Goal: Find contact information: Find contact information

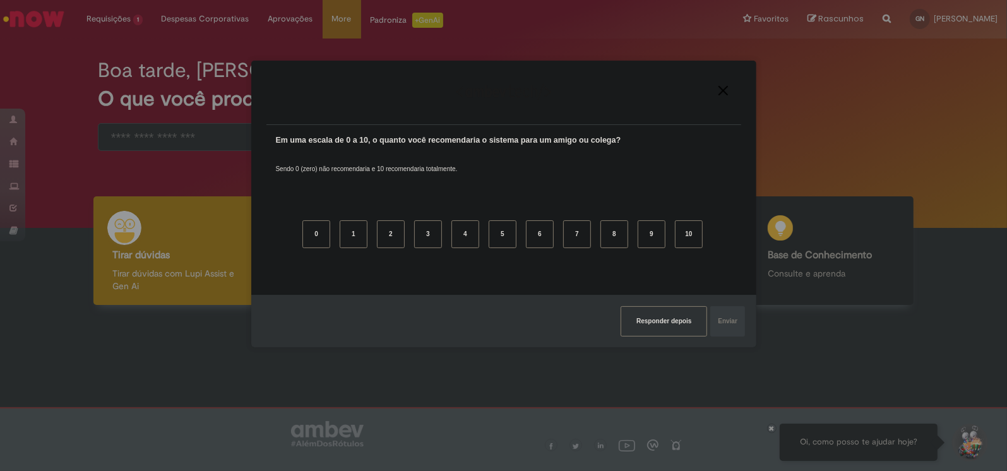
click at [729, 84] on div "Agradecemos seu feedback!" at bounding box center [503, 100] width 475 height 49
click at [724, 87] on img "Close" at bounding box center [722, 90] width 9 height 9
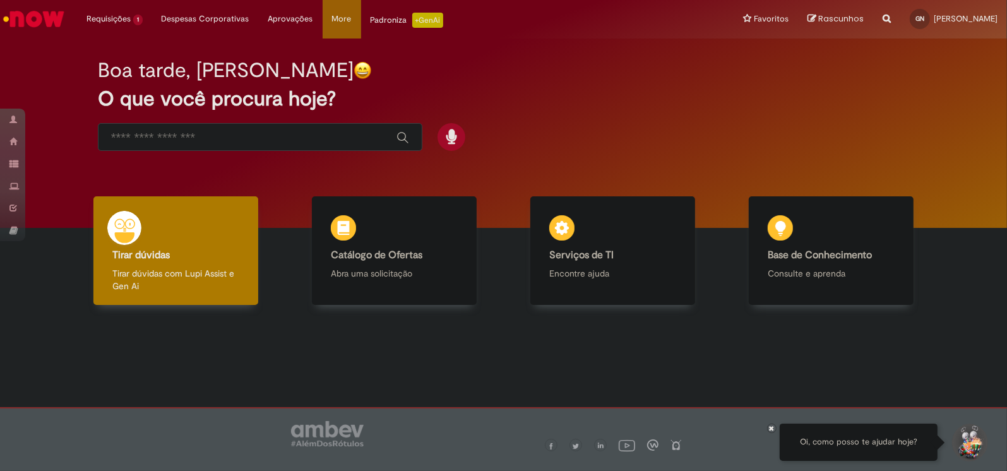
click at [228, 121] on div "Boa tarde, [PERSON_NAME] O que você procura hoje?" at bounding box center [503, 105] width 855 height 107
click at [238, 145] on div "Global" at bounding box center [260, 137] width 324 height 28
click at [215, 126] on div "Global" at bounding box center [260, 137] width 324 height 28
click at [218, 141] on input "Basta digitar aqui" at bounding box center [247, 138] width 273 height 15
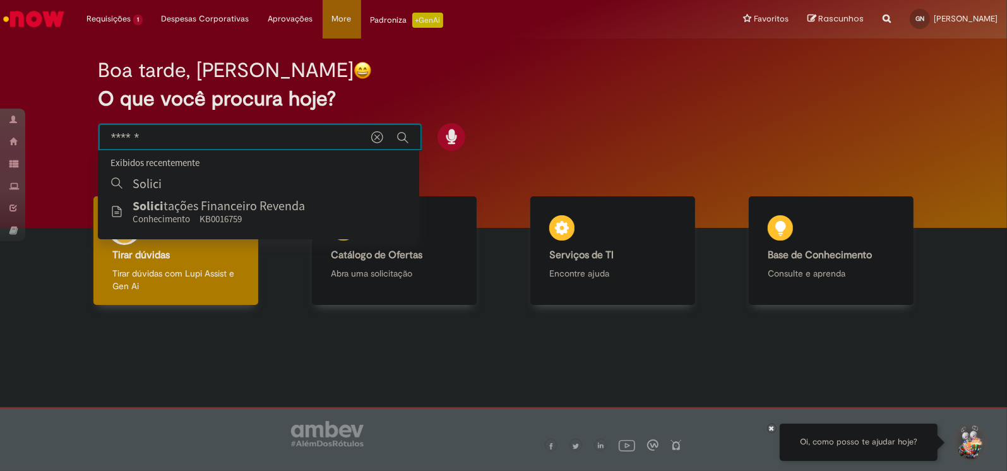
type input "*******"
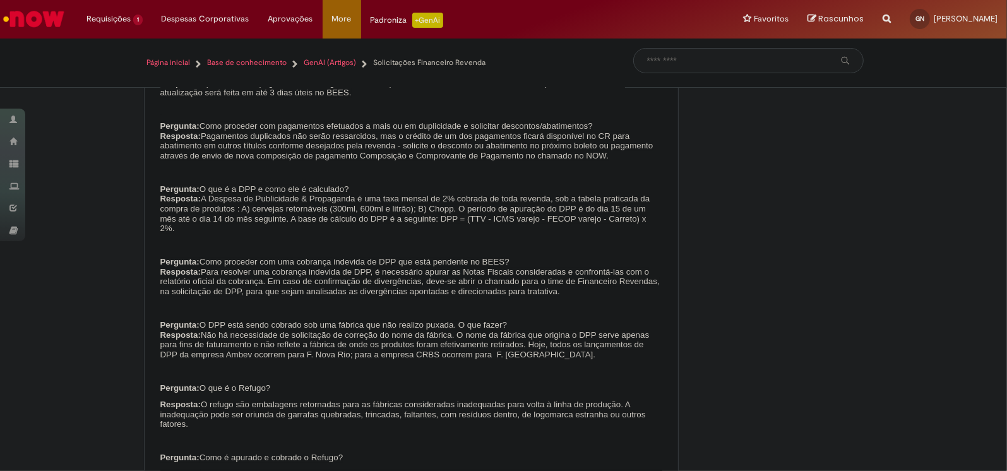
scroll to position [2141, 0]
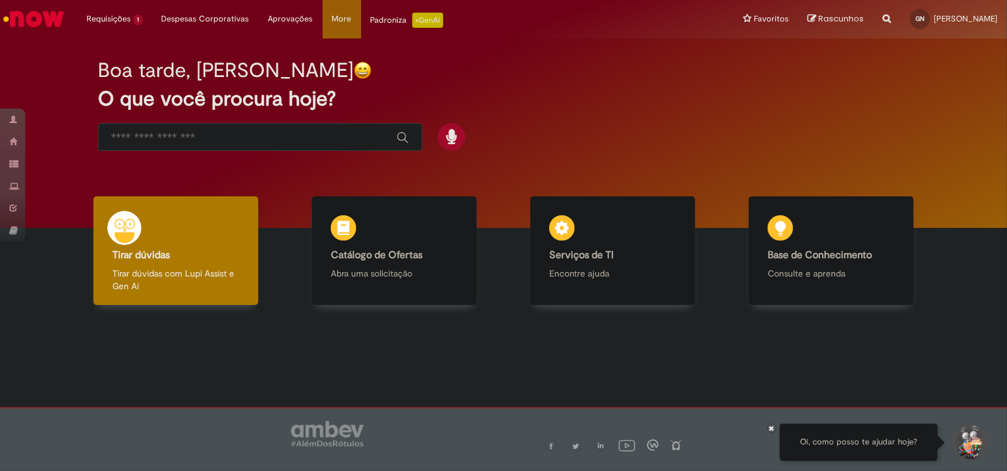
click at [259, 135] on input "Basta digitar aqui" at bounding box center [247, 138] width 273 height 15
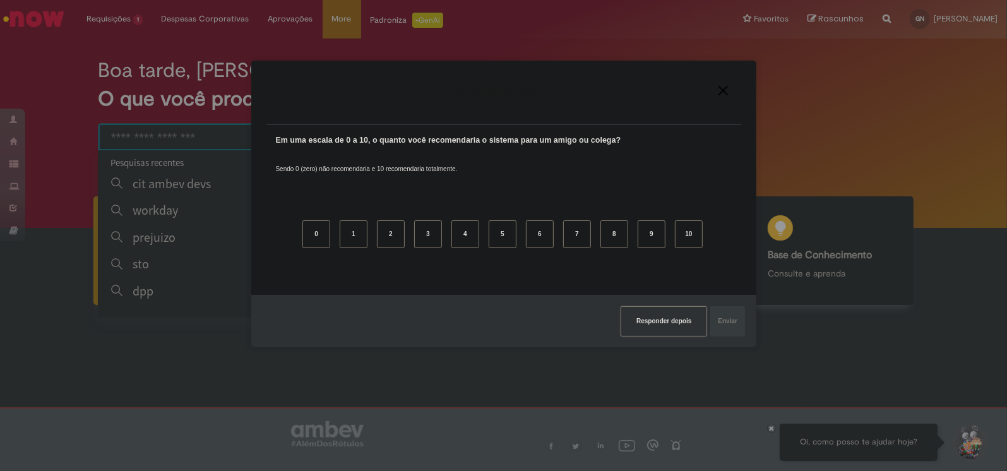
click at [666, 326] on button "Responder depois" at bounding box center [663, 321] width 86 height 30
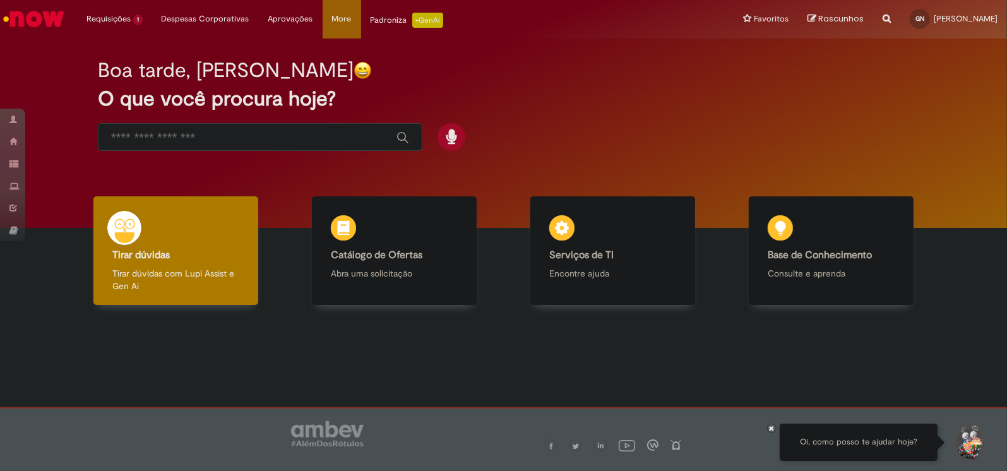
click at [294, 139] on div "Global" at bounding box center [260, 137] width 324 height 28
click at [283, 134] on input "Basta digitar aqui" at bounding box center [247, 138] width 273 height 15
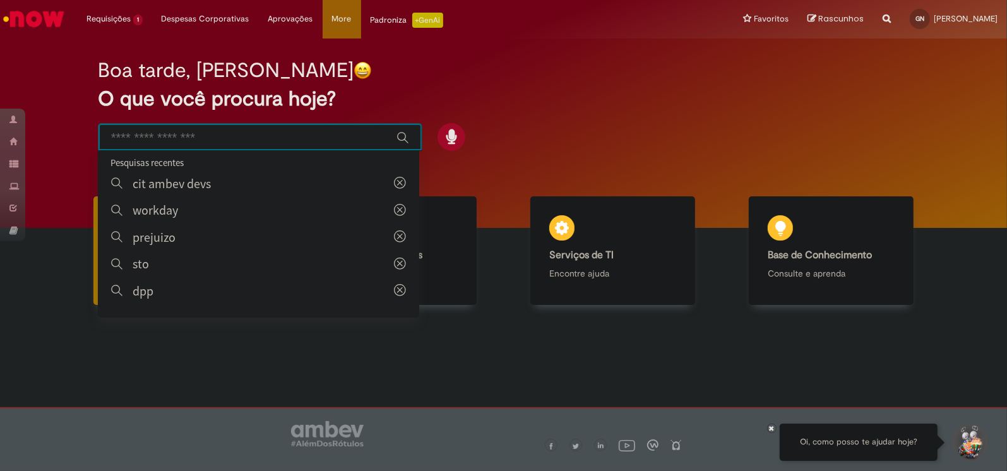
click at [281, 134] on input "Basta digitar aqui" at bounding box center [247, 138] width 273 height 15
click at [300, 134] on input "Basta digitar aqui" at bounding box center [247, 138] width 273 height 15
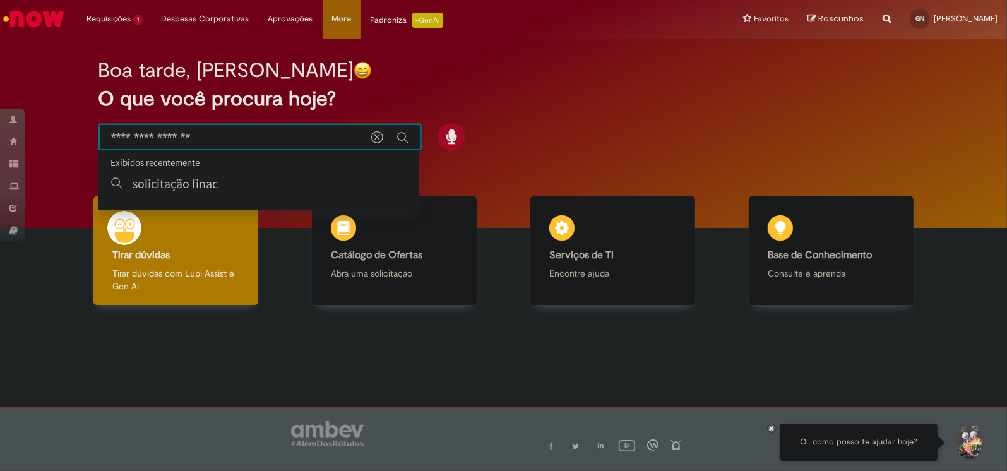
type input "**********"
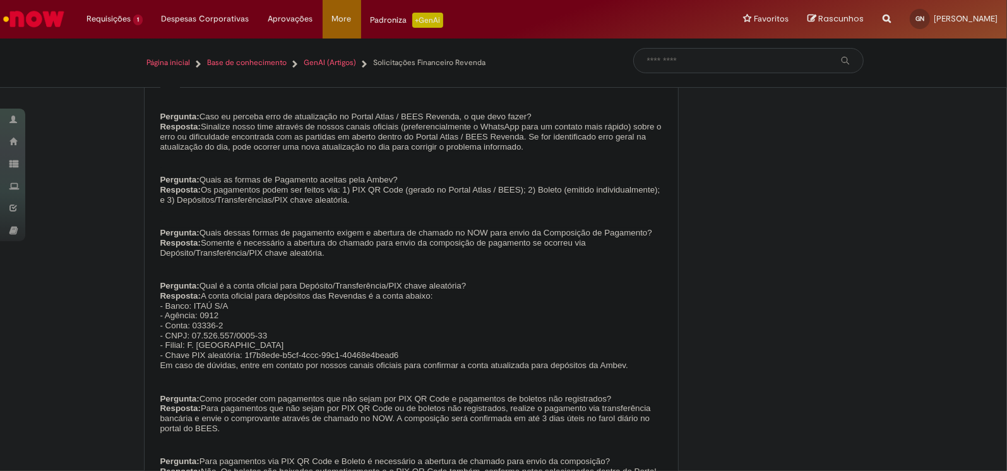
scroll to position [1004, 0]
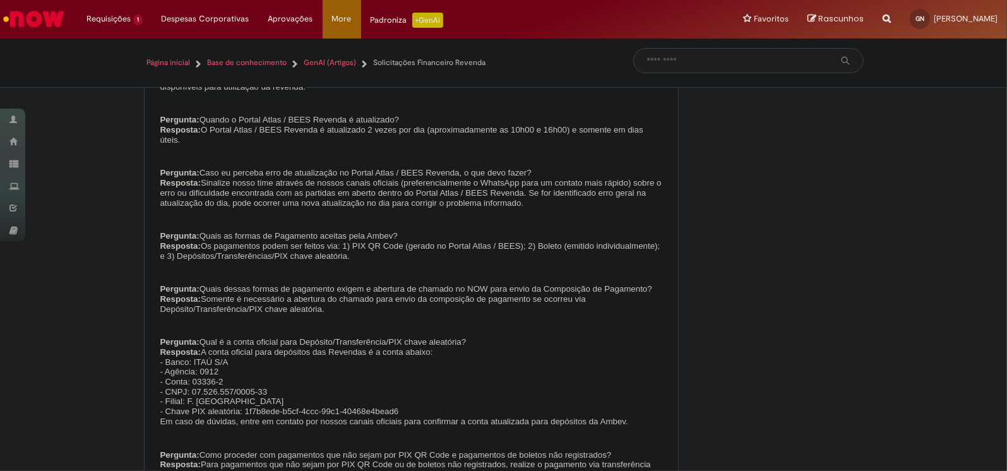
drag, startPoint x: 866, startPoint y: 148, endPoint x: 830, endPoint y: 123, distance: 44.1
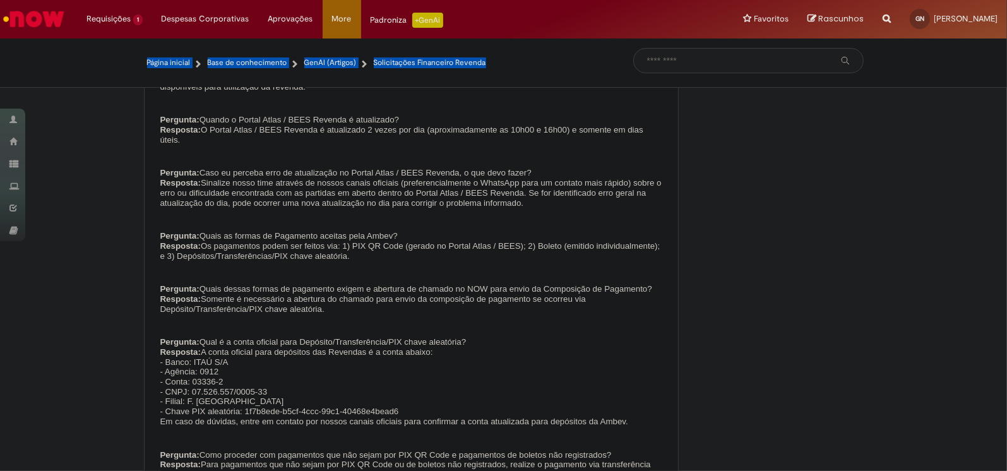
drag, startPoint x: 762, startPoint y: 74, endPoint x: 735, endPoint y: 59, distance: 31.4
click at [742, 62] on div "Página inicial Base de conhecimento GenAI (Artigos) Solicitações Financeiro Rev…" at bounding box center [503, 63] width 738 height 30
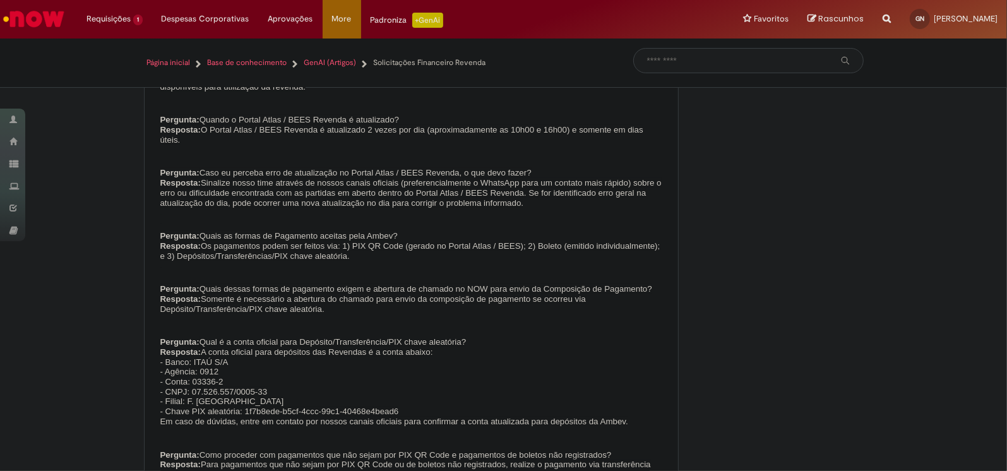
click at [735, 59] on input "Pesquisar" at bounding box center [739, 61] width 185 height 10
type input "**********"
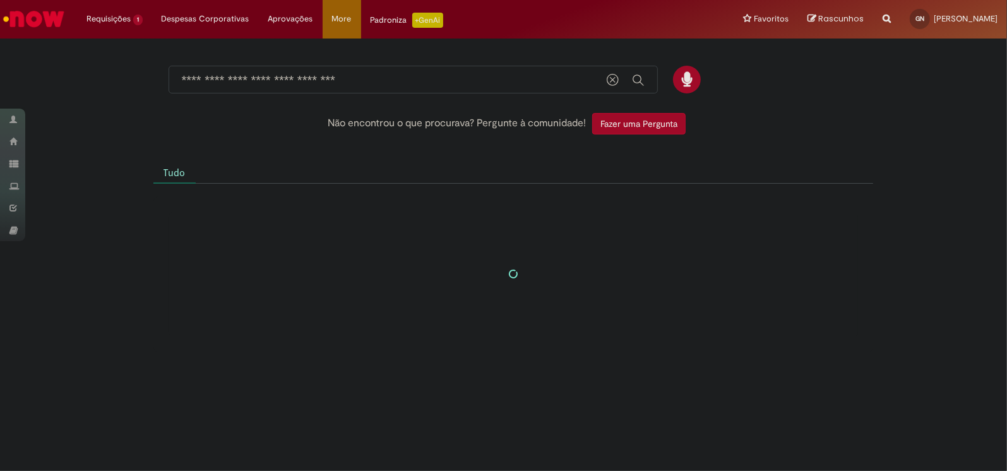
click at [461, 76] on input "**********" at bounding box center [388, 80] width 412 height 15
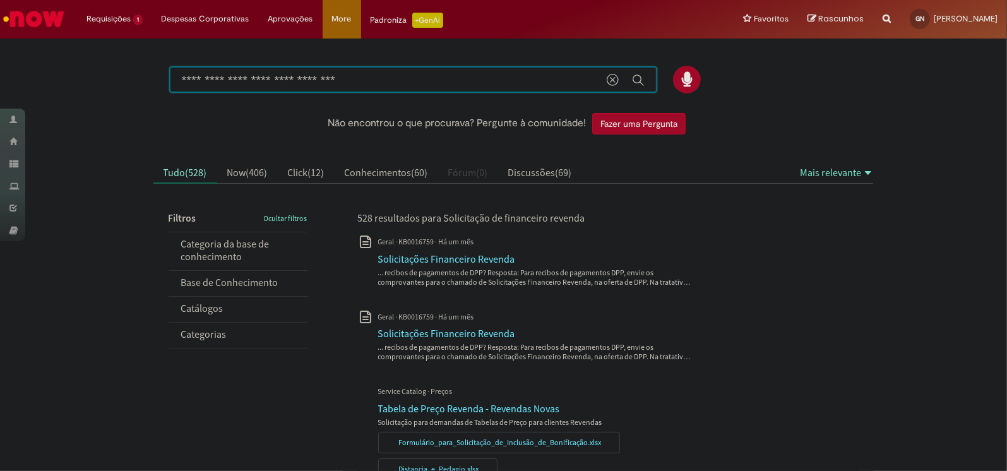
click at [461, 76] on input "**********" at bounding box center [388, 80] width 412 height 15
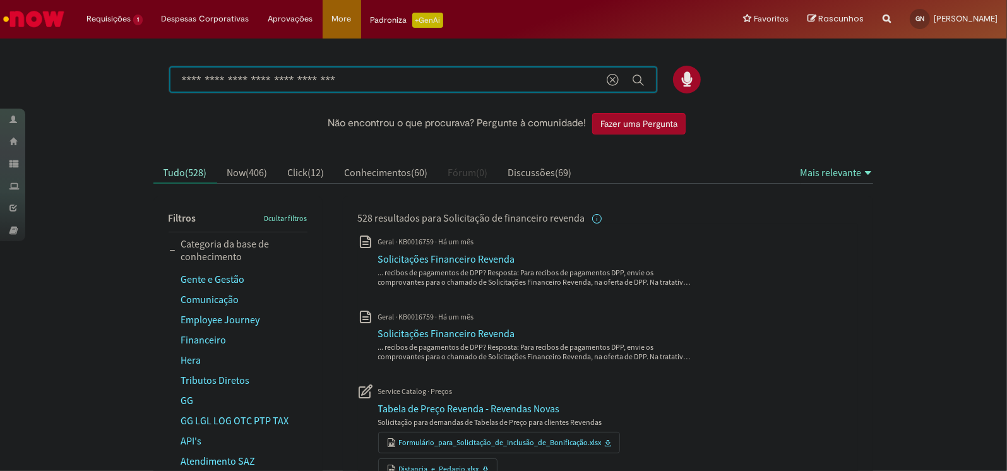
click at [461, 76] on input "**********" at bounding box center [388, 80] width 412 height 15
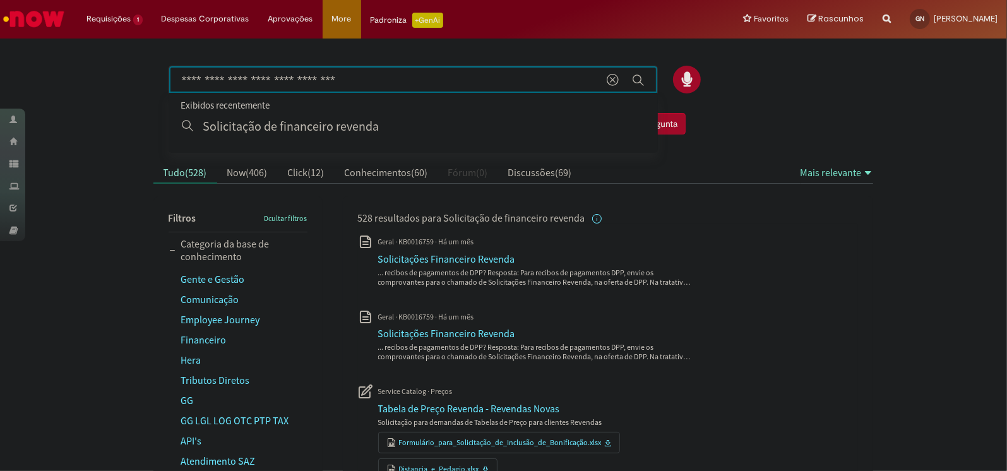
click at [705, 390] on div "Solicitação para demandas de Tabelas de Preço para clientes Revendas Formulário…" at bounding box center [608, 431] width 500 height 115
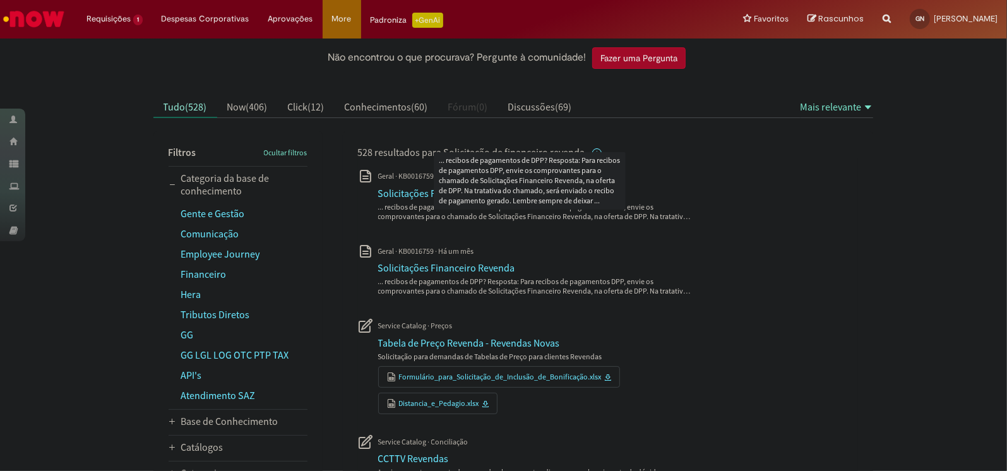
scroll to position [63, 0]
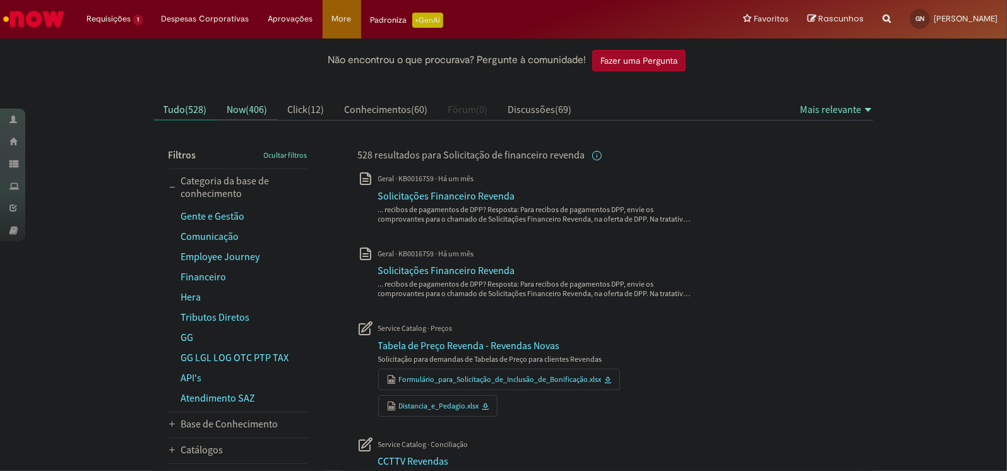
click at [255, 115] on button "Now ( 406 )" at bounding box center [247, 110] width 61 height 20
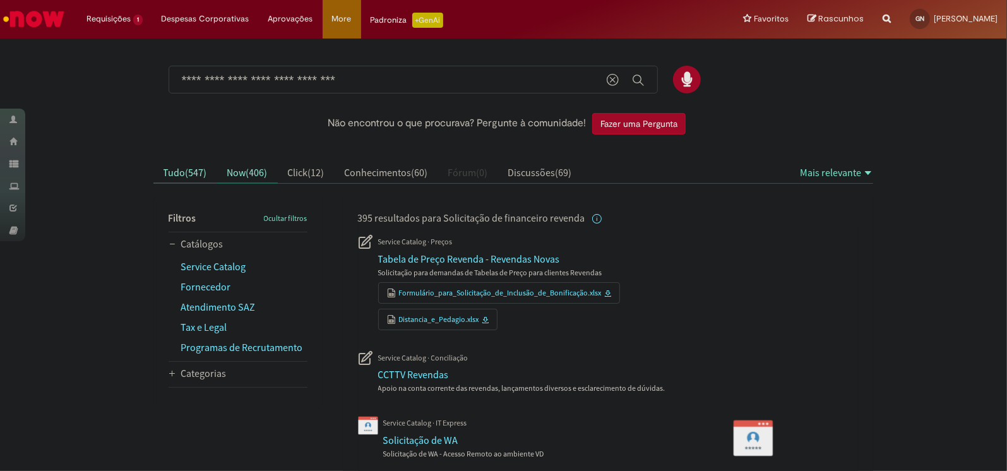
click at [189, 174] on span "547" at bounding box center [196, 172] width 15 height 13
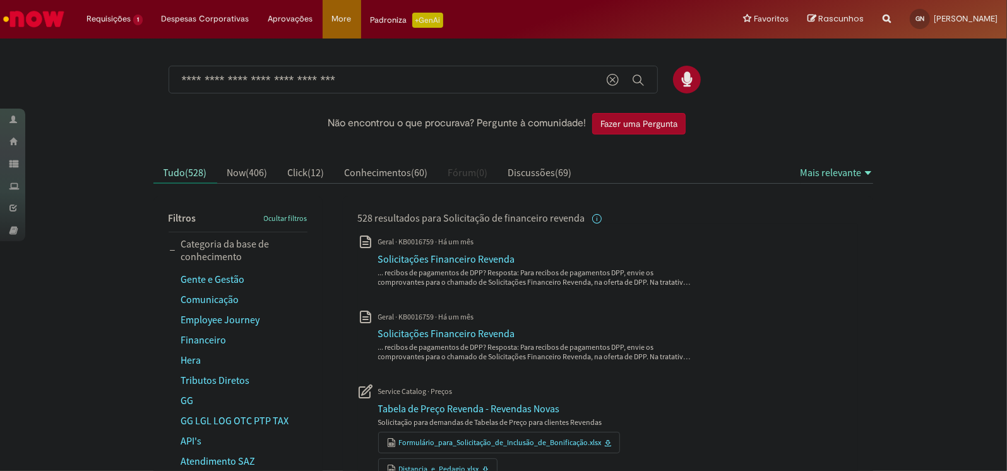
drag, startPoint x: 936, startPoint y: 304, endPoint x: 560, endPoint y: 317, distance: 375.7
click at [433, 256] on div "Solicitações Financeiro Revenda" at bounding box center [446, 258] width 137 height 13
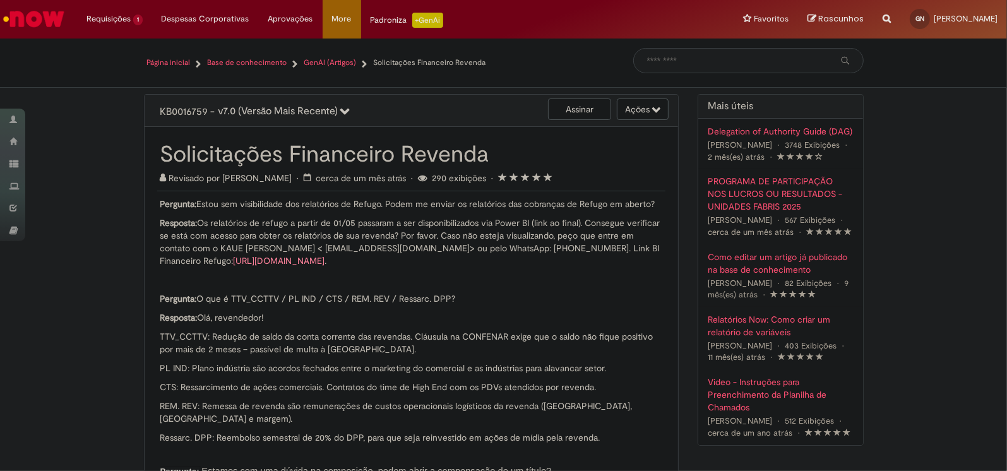
click at [325, 260] on link "[URL][DOMAIN_NAME]" at bounding box center [279, 260] width 92 height 11
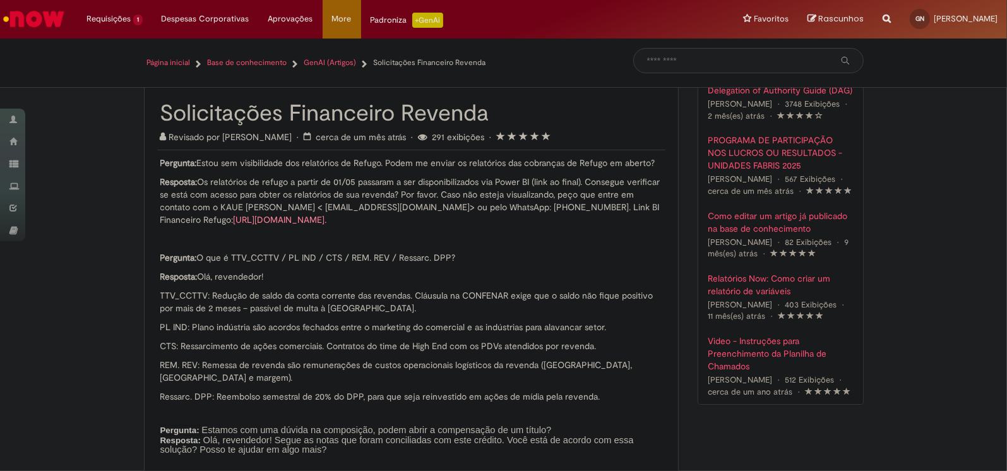
scroll to position [63, 0]
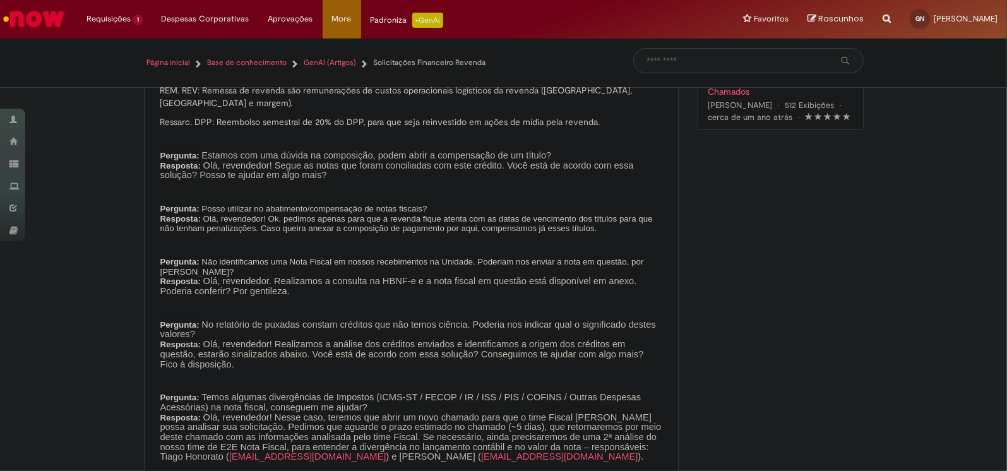
scroll to position [631, 0]
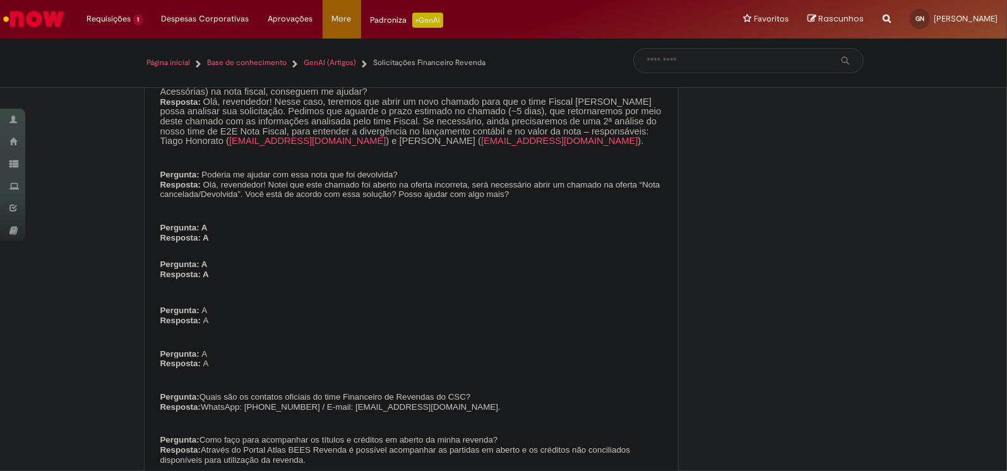
drag, startPoint x: 430, startPoint y: 401, endPoint x: 192, endPoint y: 405, distance: 238.6
click at [192, 405] on p "Pergunta: Quais são os contatos oficiais do time Financeiro de Revendas do CSC?…" at bounding box center [411, 402] width 502 height 20
copy span "WhatsApp: [PHONE_NUMBER] / E-mail: [EMAIL_ADDRESS][DOMAIN_NAME]."
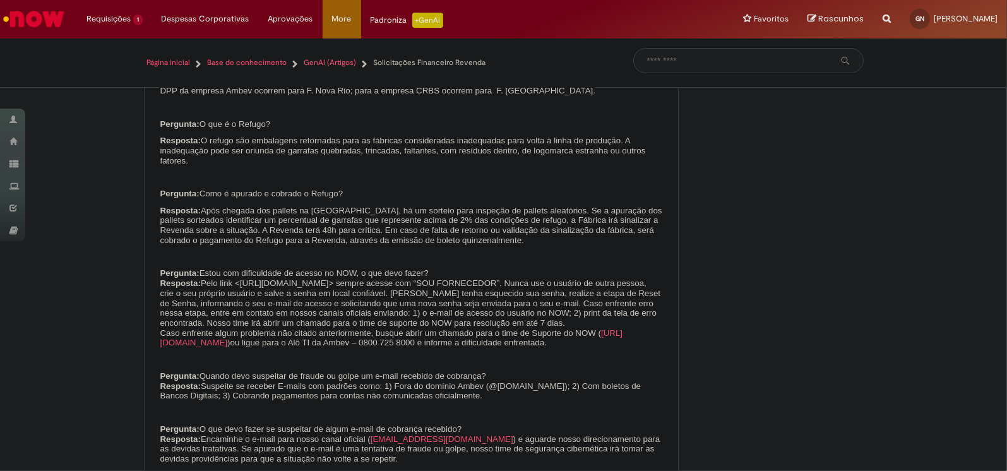
scroll to position [3023, 0]
